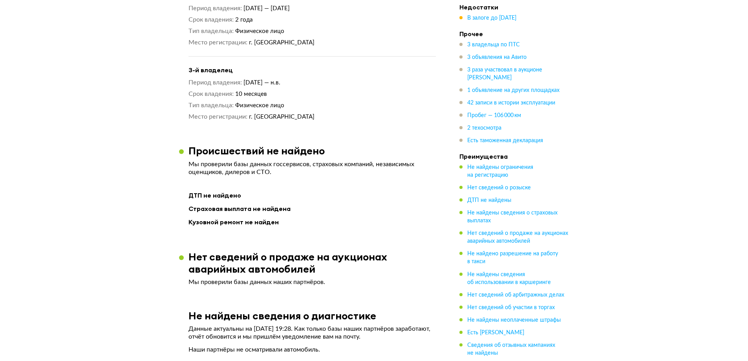
scroll to position [943, 0]
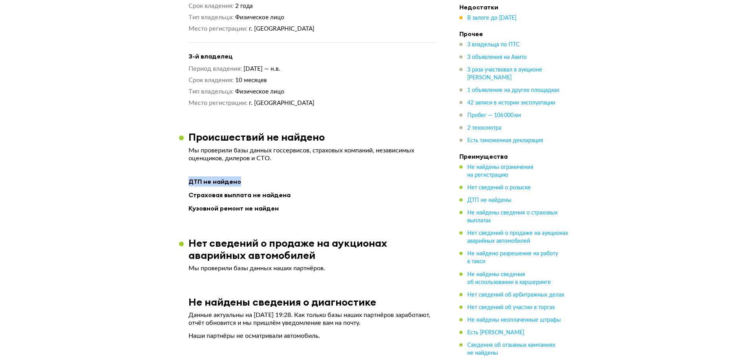
drag, startPoint x: 237, startPoint y: 163, endPoint x: 164, endPoint y: 170, distance: 73.7
click at [226, 176] on div "ДТП не найдено" at bounding box center [312, 181] width 247 height 10
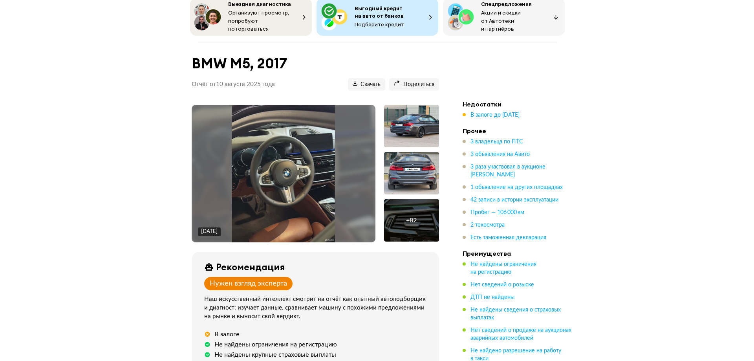
scroll to position [39, 0]
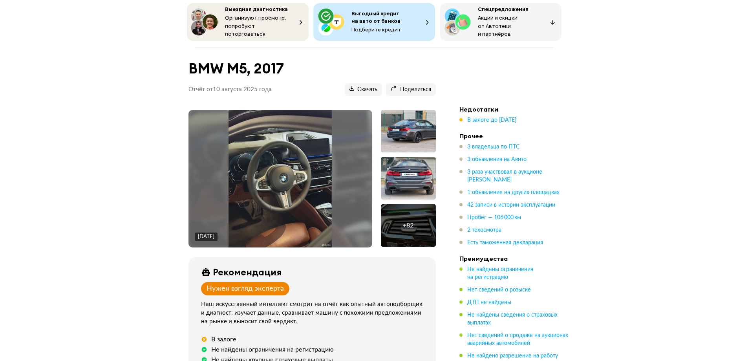
click at [293, 150] on img at bounding box center [280, 178] width 103 height 137
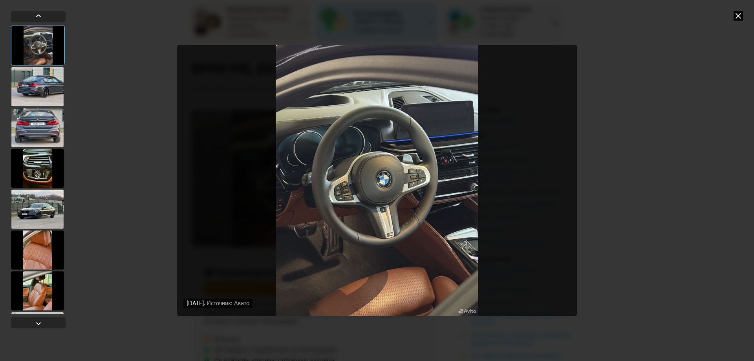
click at [52, 95] on div at bounding box center [37, 86] width 53 height 39
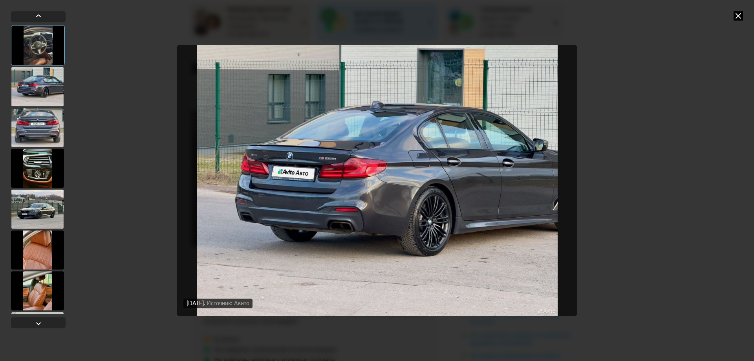
click at [47, 126] on div at bounding box center [37, 127] width 53 height 39
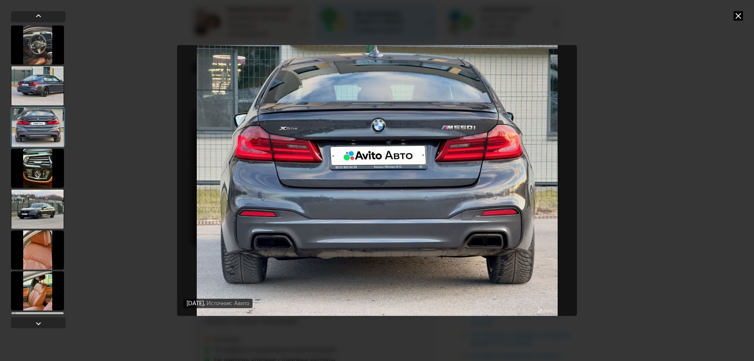
click at [38, 214] on div at bounding box center [37, 208] width 53 height 39
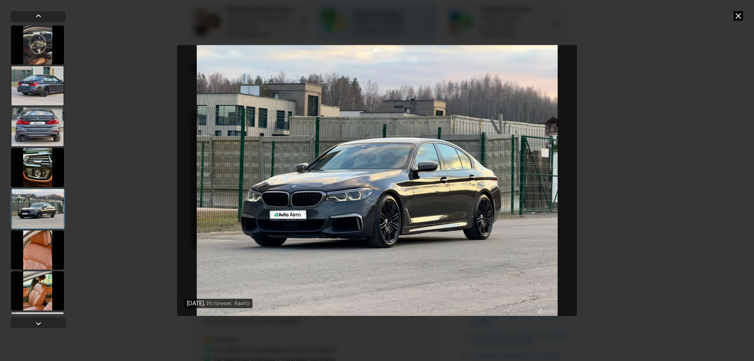
click at [34, 242] on div at bounding box center [37, 249] width 53 height 39
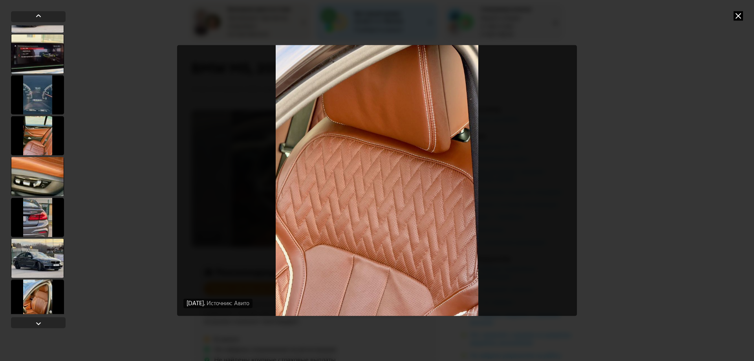
scroll to position [825, 0]
